Goal: Task Accomplishment & Management: Use online tool/utility

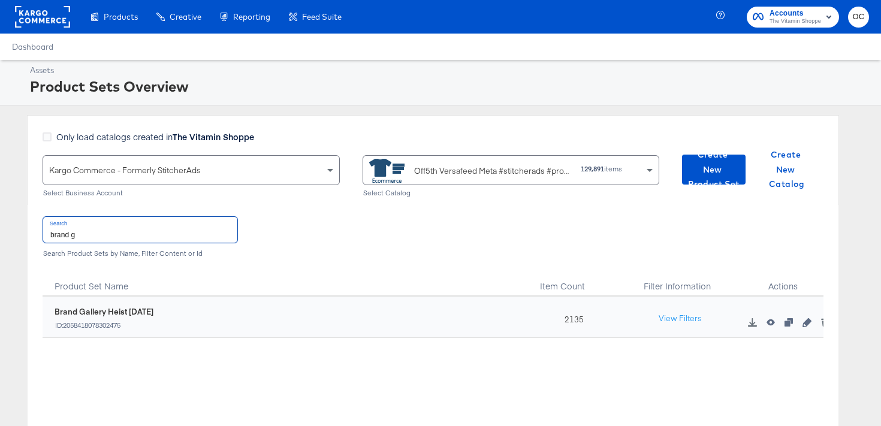
scroll to position [10, 0]
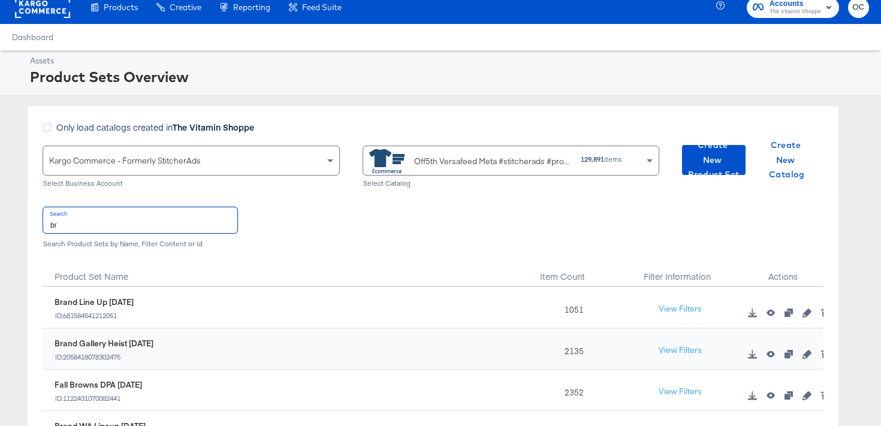
type input "b"
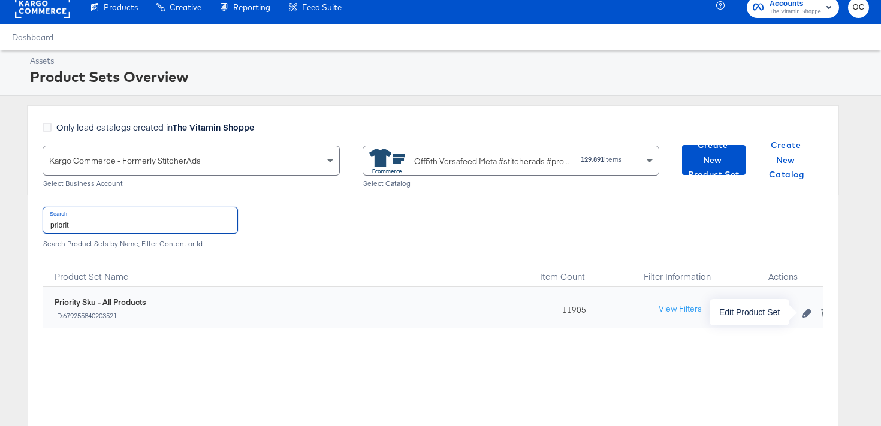
type input "priorit"
click at [803, 315] on icon "button" at bounding box center [807, 313] width 8 height 8
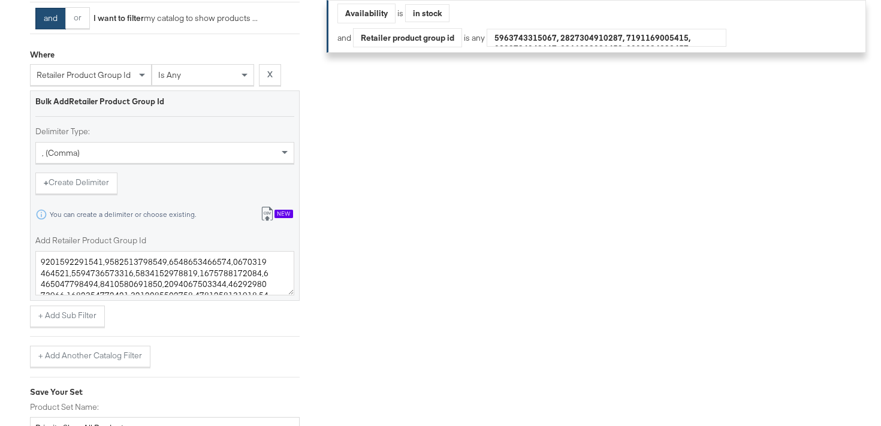
scroll to position [514, 0]
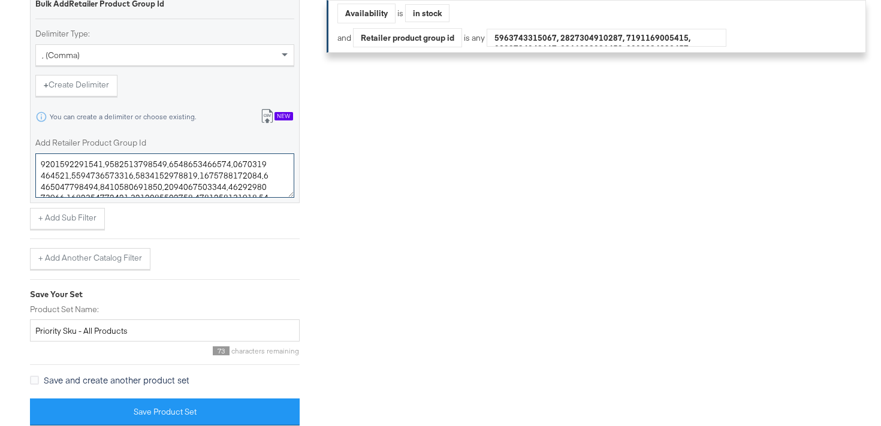
click at [201, 182] on textarea "Add Retailer Product Group Id" at bounding box center [164, 175] width 259 height 44
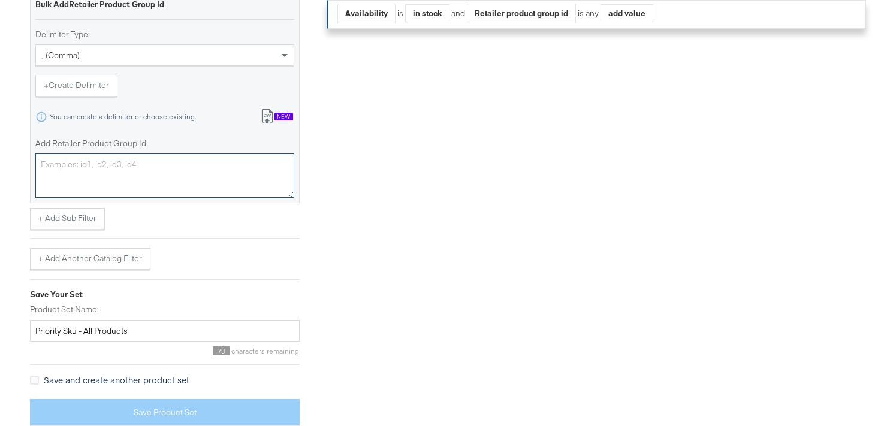
paste textarea "0400021944122,0400021944113,0400021355300,0400020295996,0400022159808,040002199…"
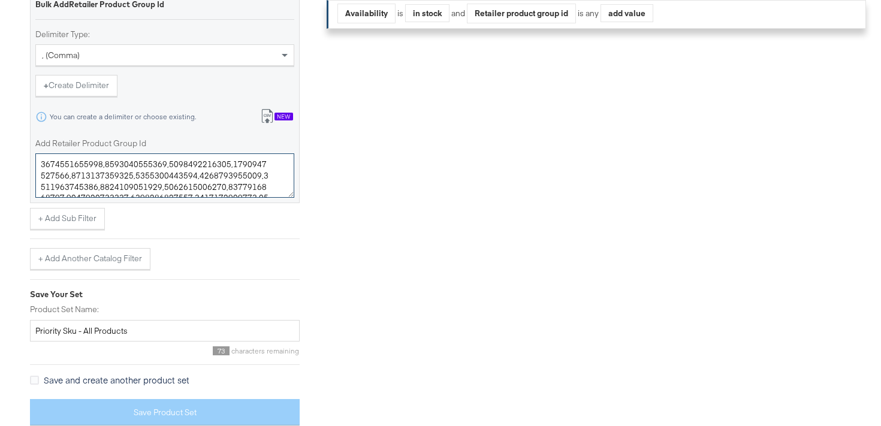
scroll to position [35595, 86]
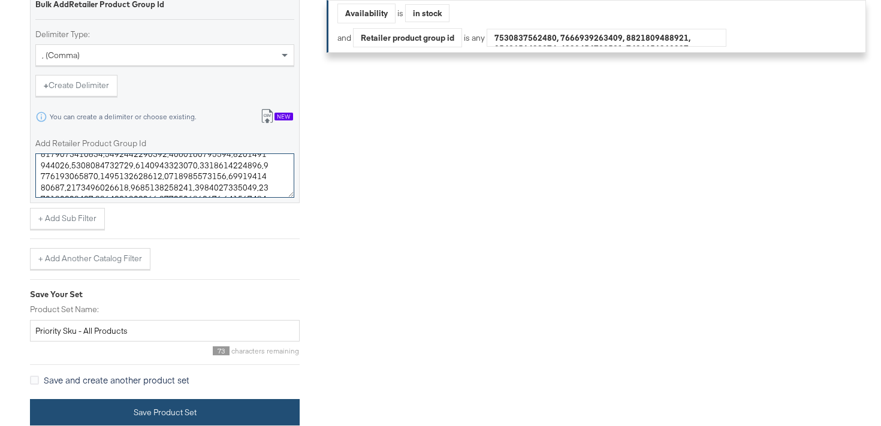
type textarea "0400021944122,0400021944113,0400021355300,0400020295996,0400022159808,040002199…"
click at [138, 409] on button "Save Product Set" at bounding box center [165, 412] width 270 height 27
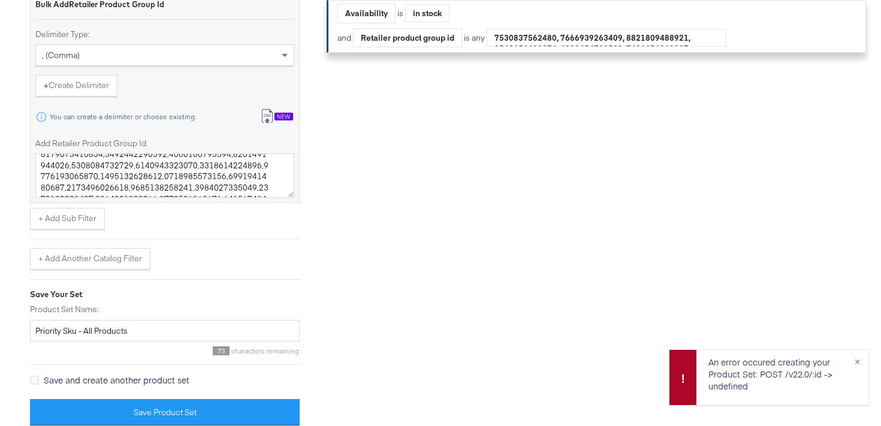
scroll to position [514, 0]
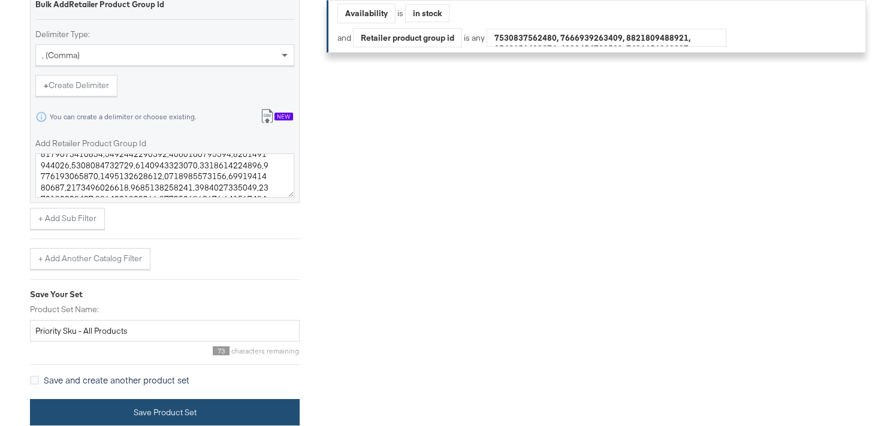
click at [176, 414] on button "Save Product Set" at bounding box center [165, 412] width 270 height 27
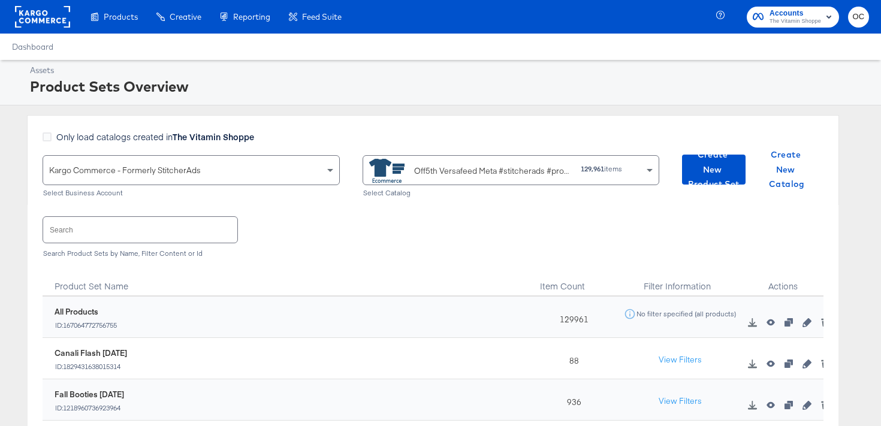
click at [143, 233] on input "text" at bounding box center [140, 230] width 194 height 26
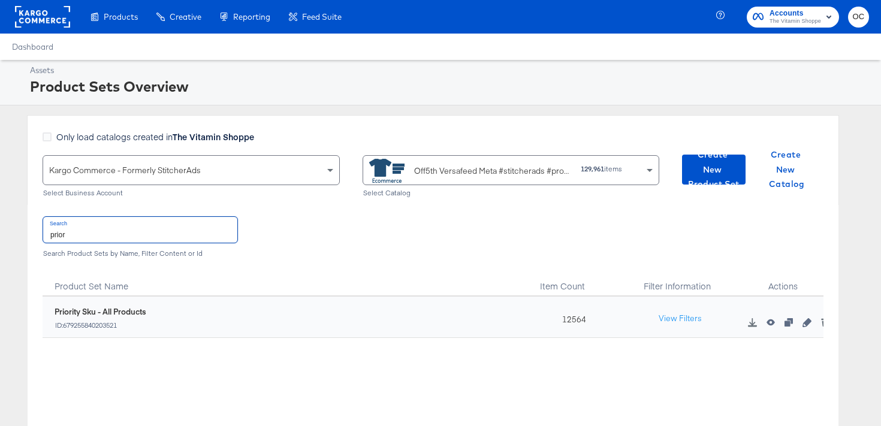
type input "prior"
click at [711, 315] on div "View Filters" at bounding box center [680, 319] width 124 height 22
click at [703, 315] on button "View Filters" at bounding box center [680, 319] width 60 height 22
